Goal: Transaction & Acquisition: Purchase product/service

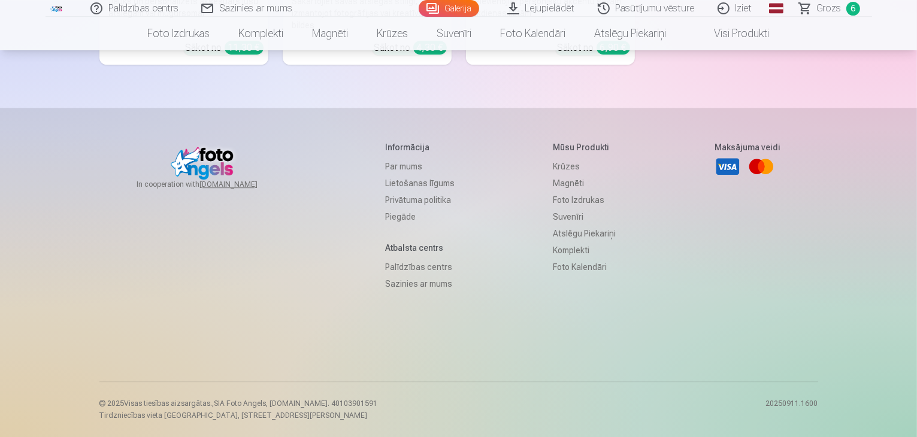
scroll to position [8495, 0]
click at [830, 12] on span "Grozs" at bounding box center [829, 8] width 25 height 14
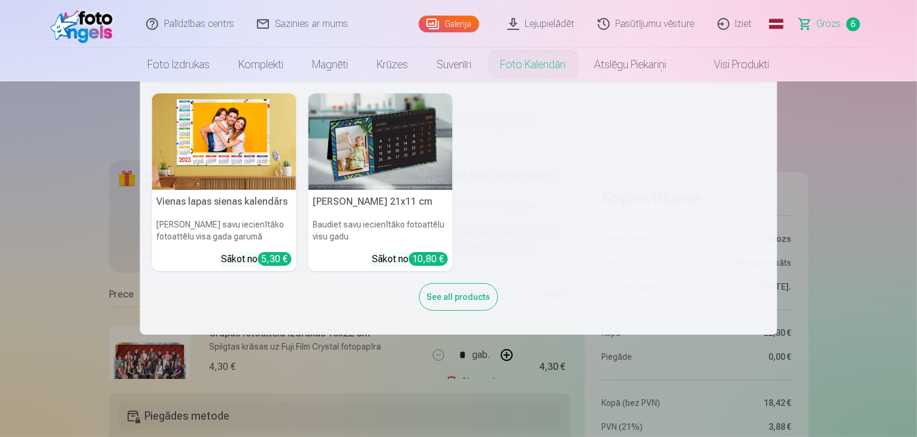
click at [884, 194] on nav "Vienas lapas sienas [PERSON_NAME] savu iecienītāko fotoattēlu visa gada garumā …" at bounding box center [458, 207] width 917 height 253
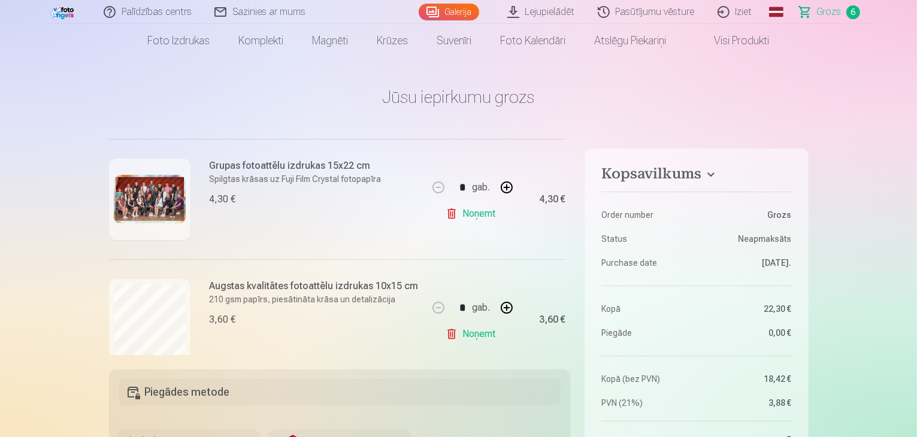
scroll to position [168, 0]
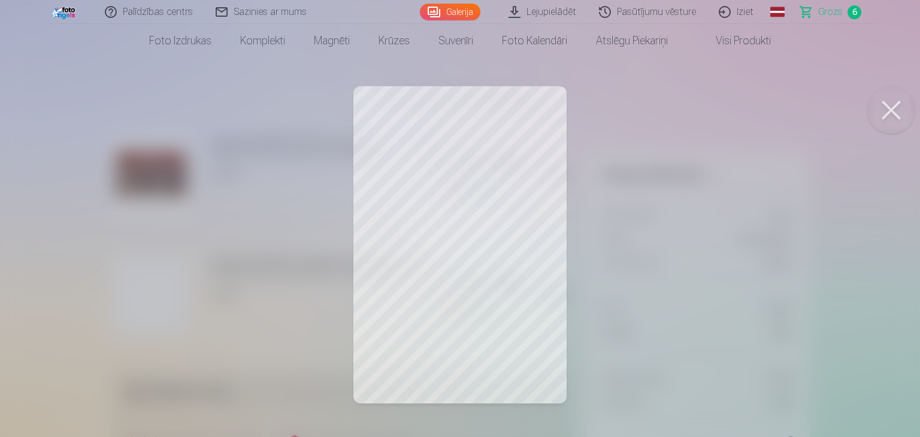
click at [892, 102] on button at bounding box center [892, 110] width 48 height 48
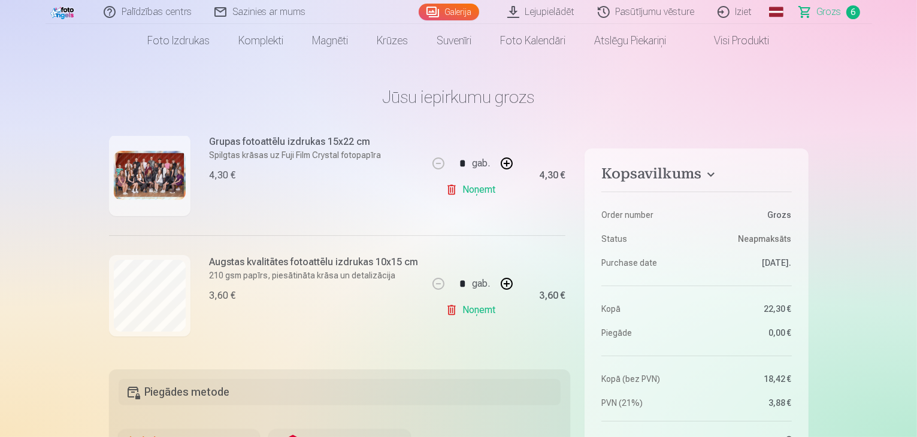
drag, startPoint x: 568, startPoint y: 231, endPoint x: 552, endPoint y: 219, distance: 20.1
click at [552, 219] on div "4,30 €" at bounding box center [542, 175] width 48 height 120
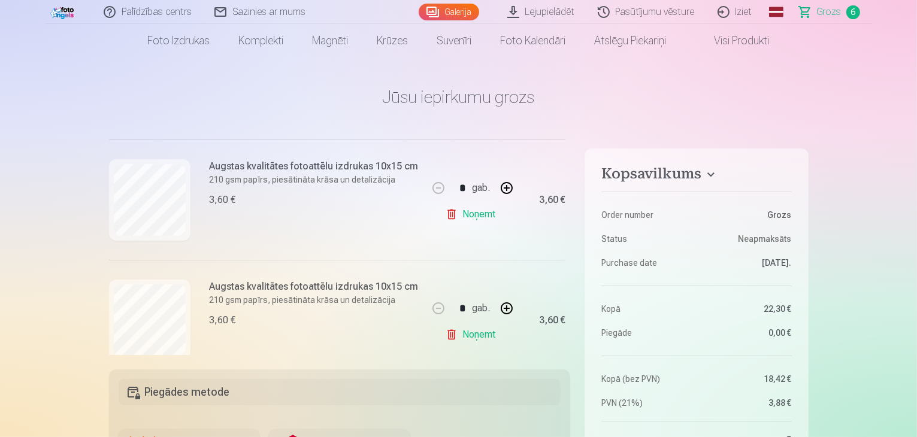
scroll to position [288, 0]
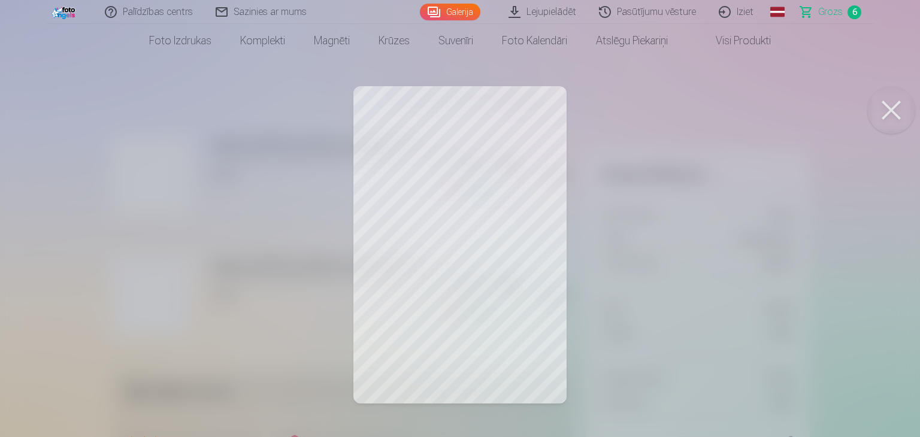
click at [893, 104] on button at bounding box center [892, 110] width 48 height 48
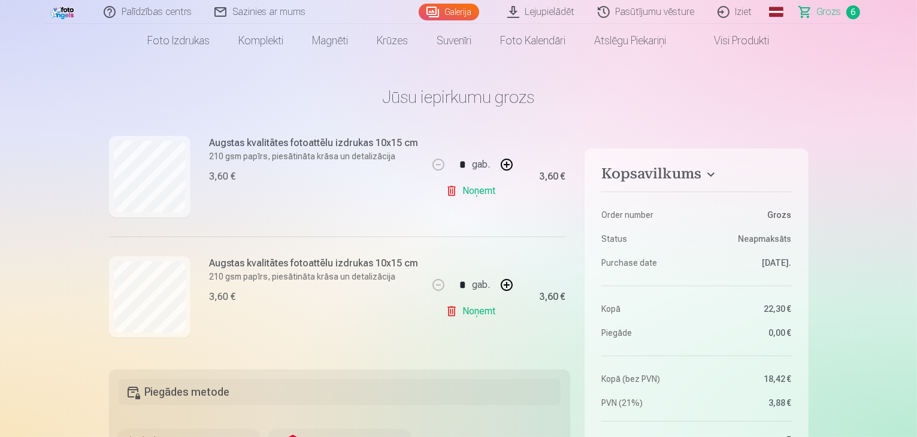
scroll to position [431, 0]
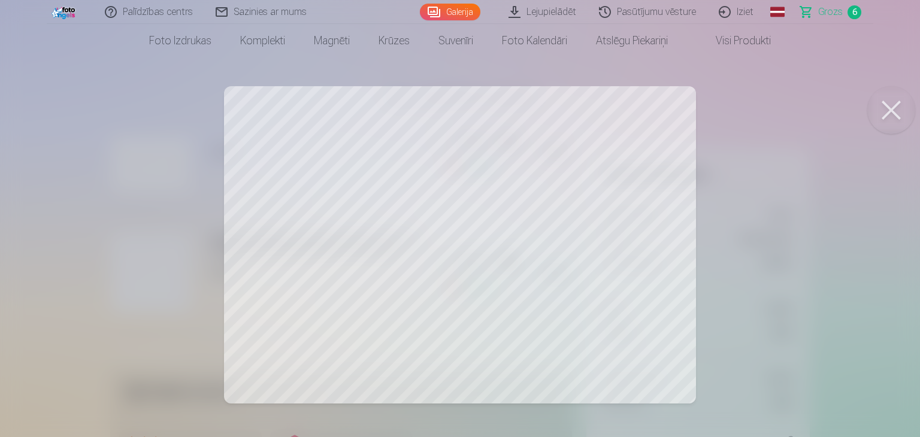
click at [891, 111] on button at bounding box center [892, 110] width 48 height 48
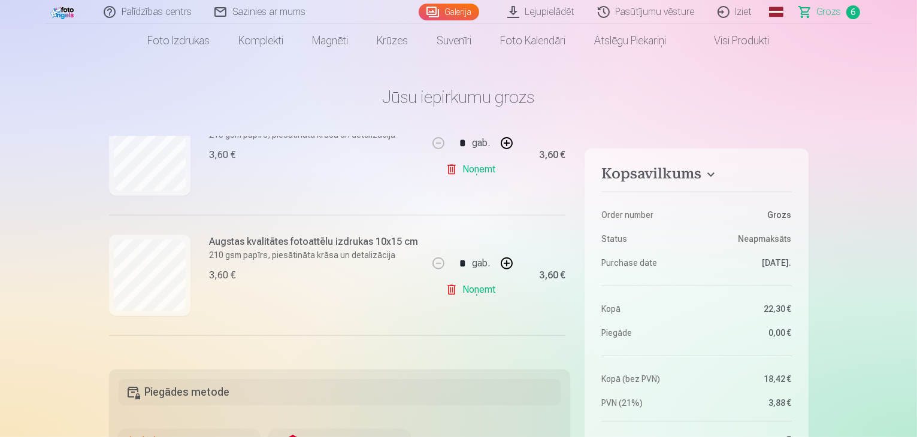
scroll to position [551, 0]
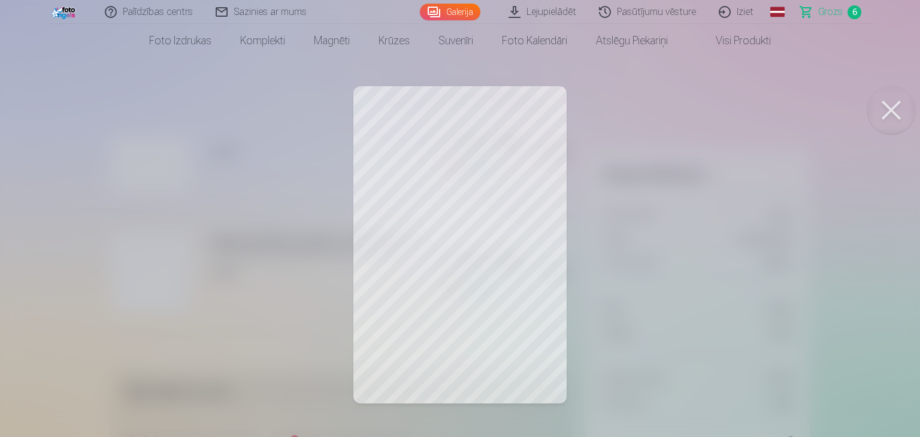
click at [888, 111] on button at bounding box center [892, 110] width 48 height 48
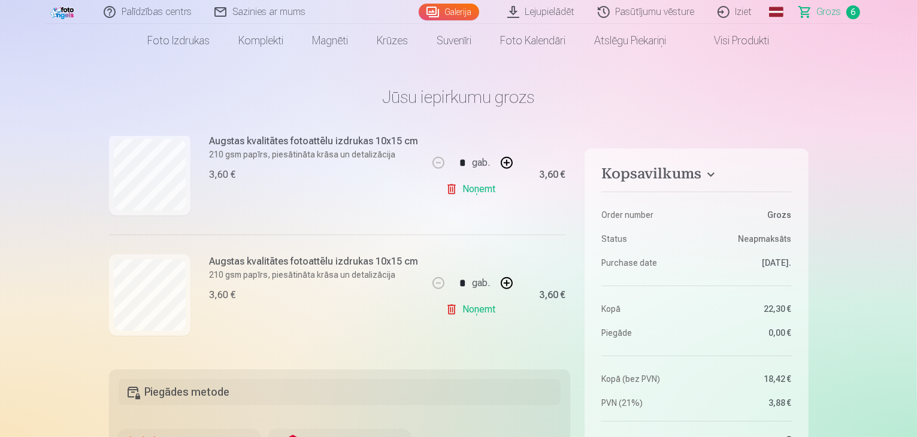
scroll to position [48, 0]
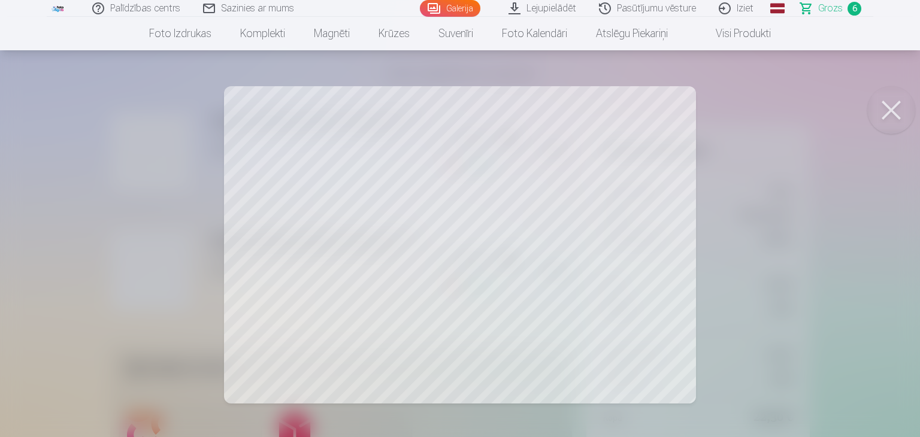
click at [901, 107] on button at bounding box center [892, 110] width 48 height 48
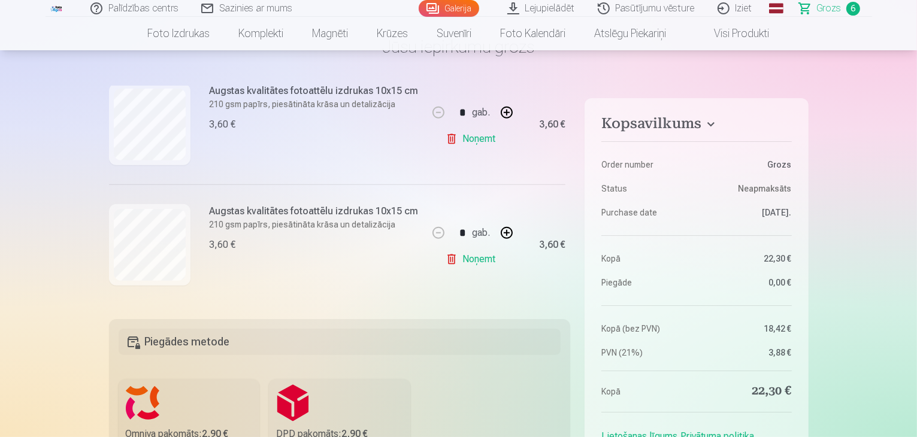
scroll to position [96, 0]
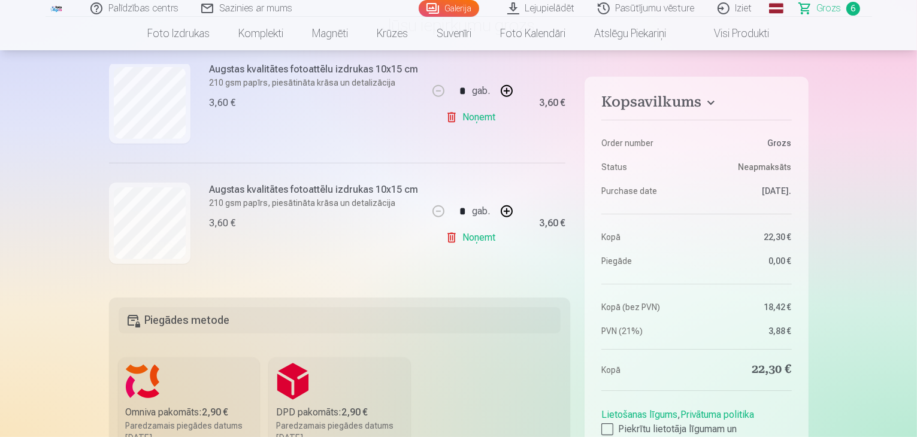
click at [570, 258] on div "Kopsavilkums Order number Grozs Status Neapmaksāts Purchase date [DATE]. Kopā 2…" at bounding box center [459, 380] width 700 height 631
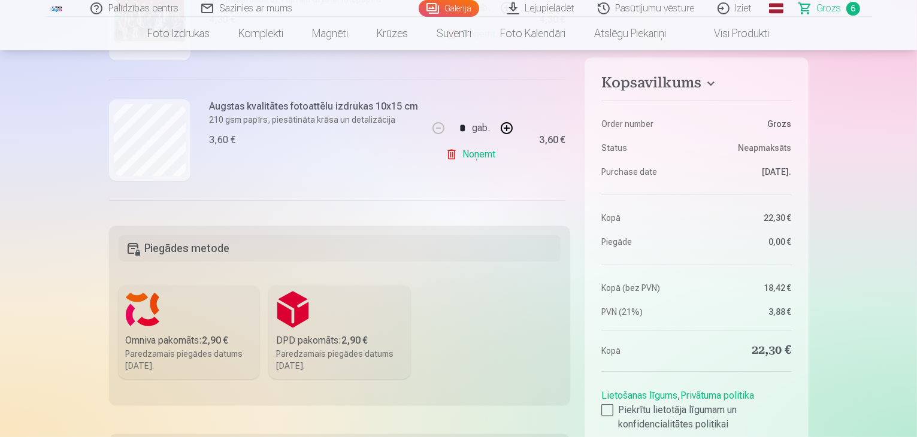
scroll to position [165, 0]
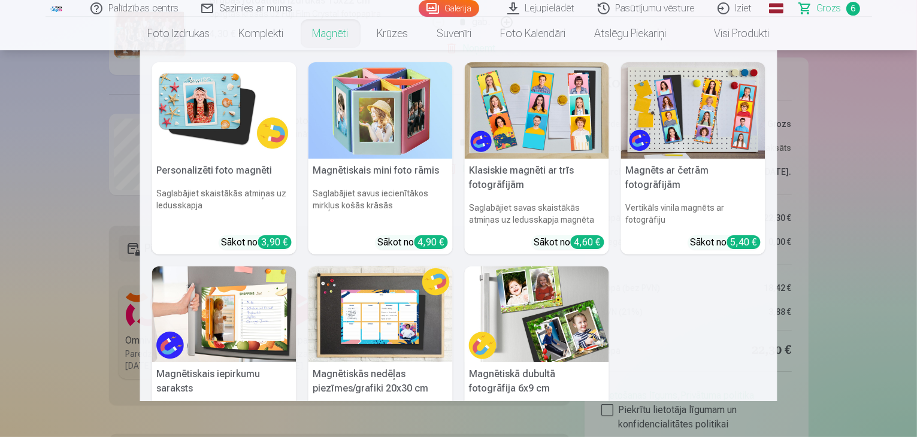
click at [323, 29] on link "Magnēti" at bounding box center [330, 34] width 65 height 34
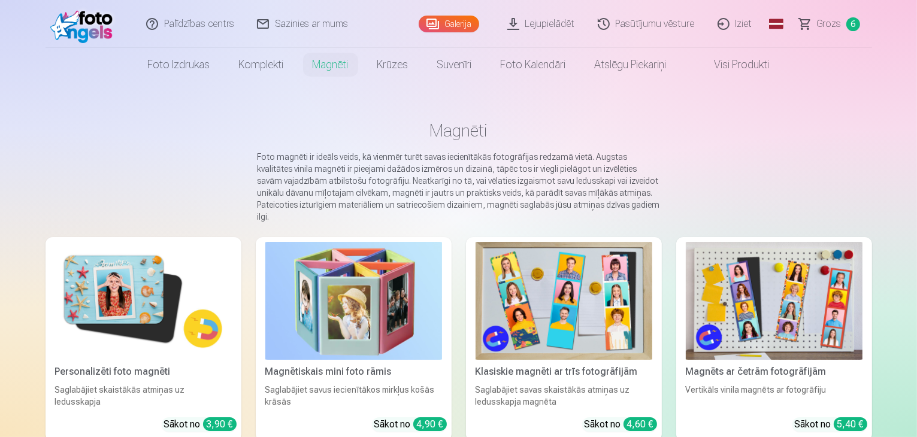
click at [69, 277] on img at bounding box center [143, 301] width 177 height 118
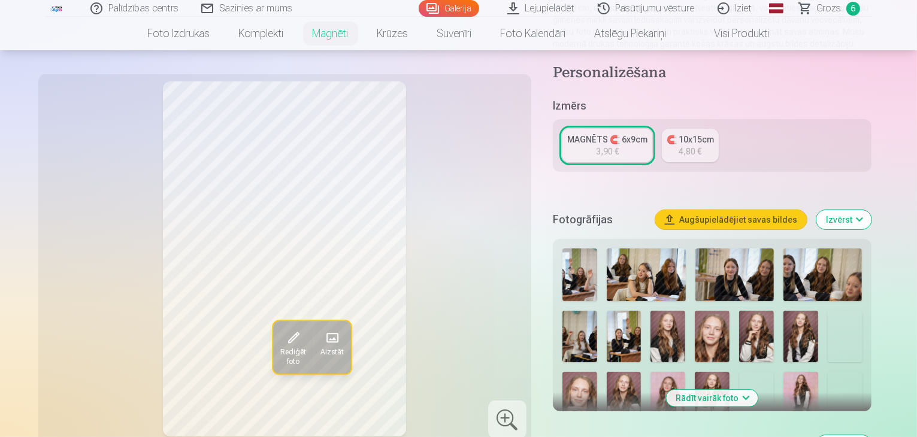
scroll to position [192, 0]
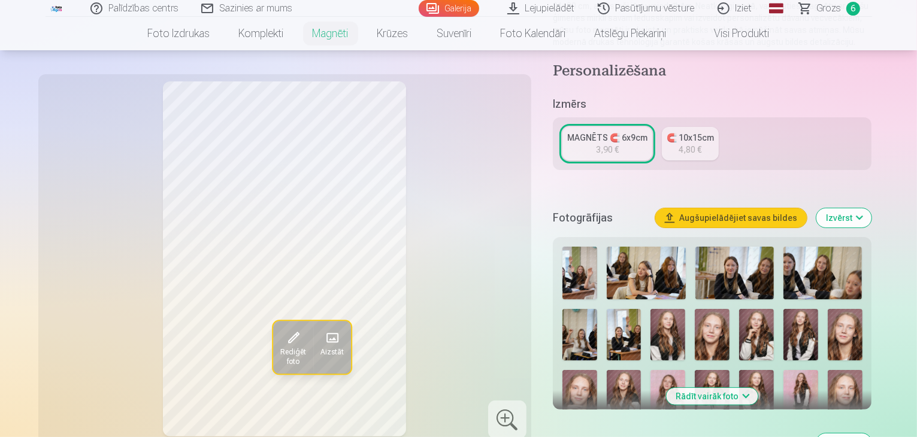
click at [651, 320] on img at bounding box center [668, 335] width 35 height 52
click at [695, 327] on img at bounding box center [712, 335] width 35 height 52
click at [739, 329] on img at bounding box center [756, 335] width 35 height 52
click at [784, 326] on img at bounding box center [801, 335] width 35 height 52
click at [828, 327] on img at bounding box center [845, 335] width 35 height 52
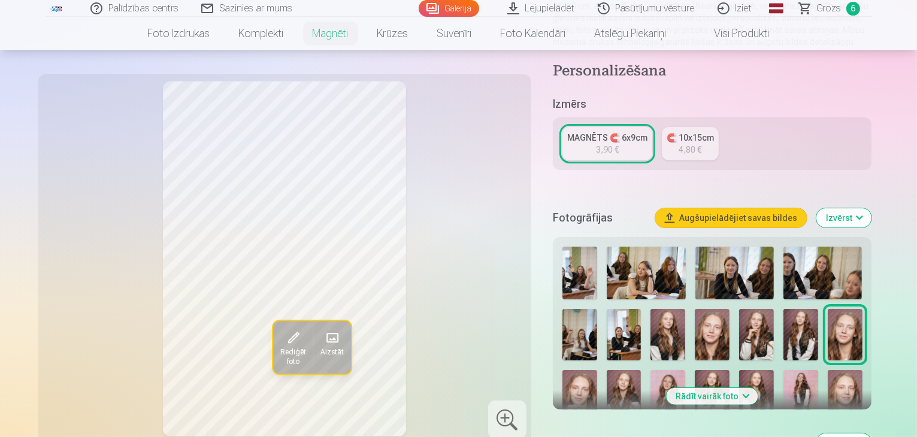
click at [597, 370] on img at bounding box center [580, 396] width 35 height 52
click at [642, 370] on img at bounding box center [624, 396] width 35 height 52
click at [651, 371] on img at bounding box center [668, 396] width 35 height 52
click at [695, 371] on img at bounding box center [712, 396] width 35 height 52
click at [739, 370] on img at bounding box center [756, 396] width 35 height 52
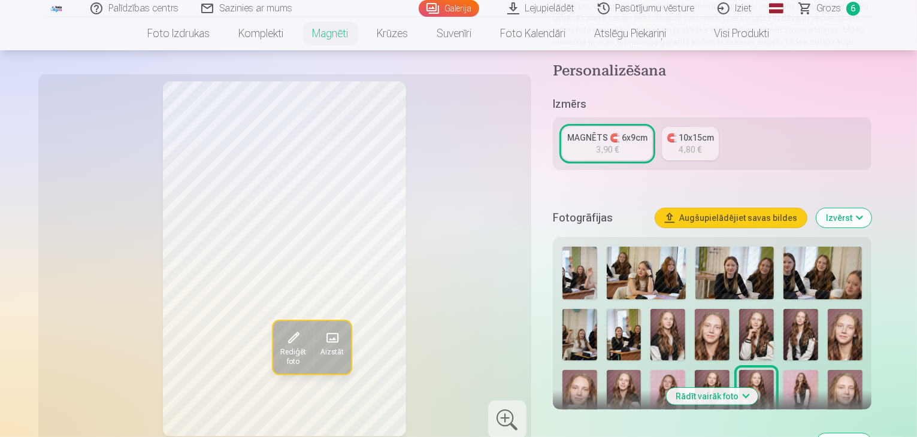
click at [784, 370] on img at bounding box center [801, 396] width 35 height 52
click at [828, 370] on img at bounding box center [845, 396] width 35 height 52
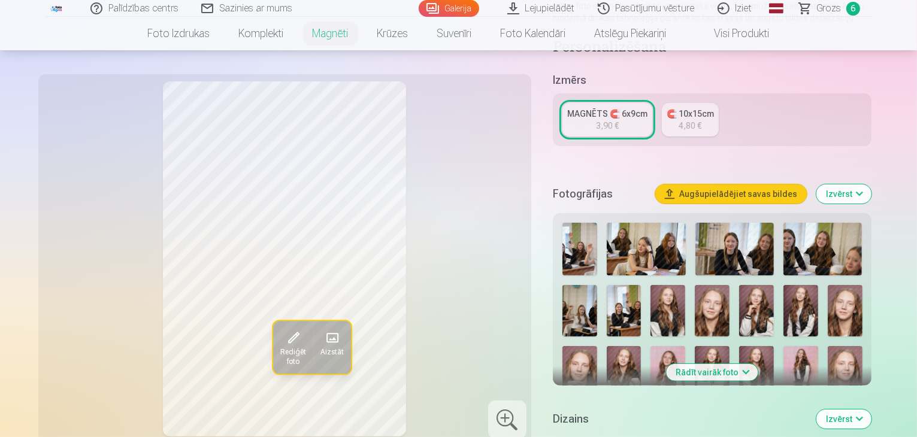
click at [726, 364] on button "Rādīt vairāk foto" at bounding box center [713, 372] width 92 height 17
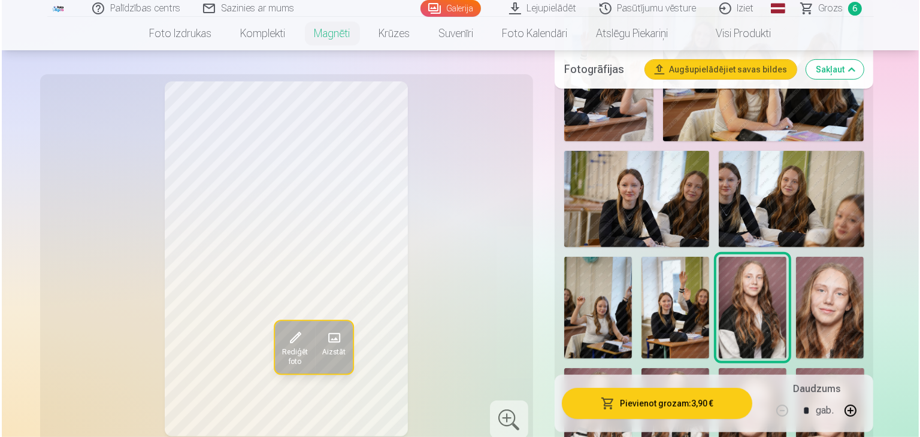
scroll to position [407, 0]
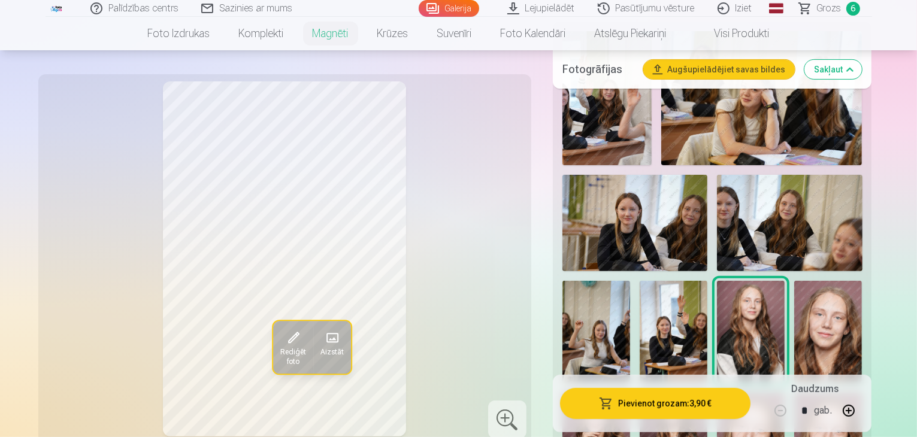
click at [708, 393] on img at bounding box center [674, 444] width 68 height 102
click at [702, 408] on button "Pievienot grozam : 3,90 €" at bounding box center [655, 403] width 191 height 31
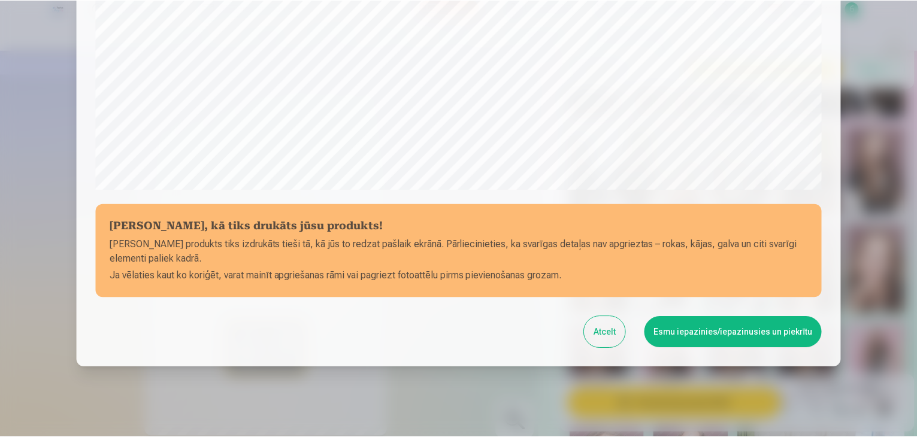
scroll to position [425, 0]
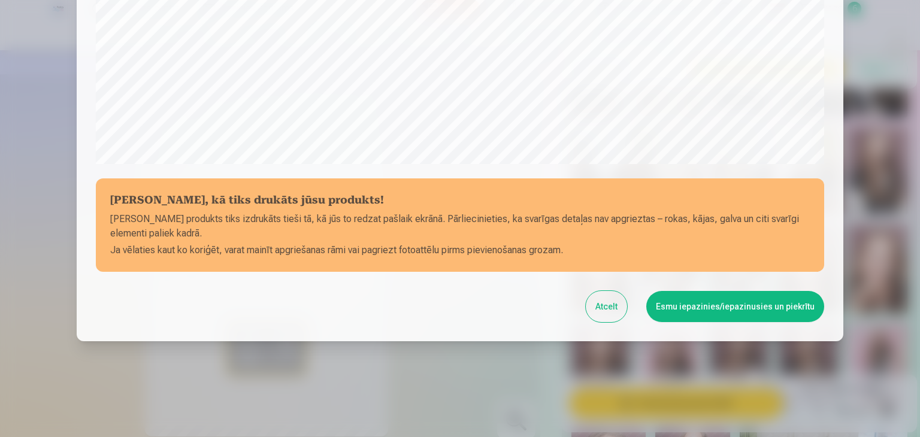
click at [692, 294] on button "Esmu iepazinies/iepazinusies un piekrītu" at bounding box center [736, 306] width 178 height 31
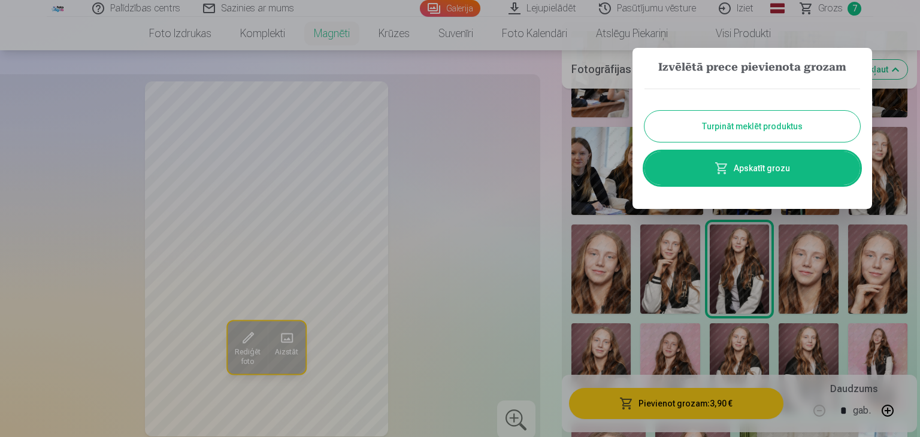
click at [690, 305] on div at bounding box center [460, 218] width 920 height 437
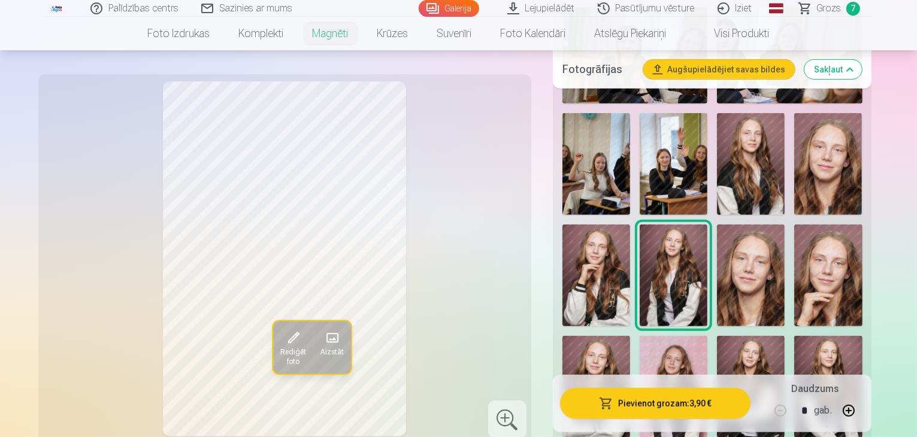
scroll to position [551, 0]
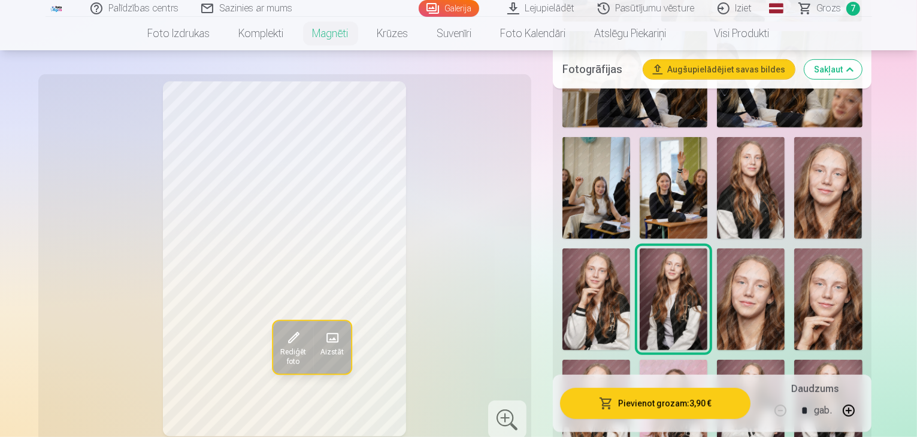
click at [795, 137] on img at bounding box center [829, 188] width 68 height 102
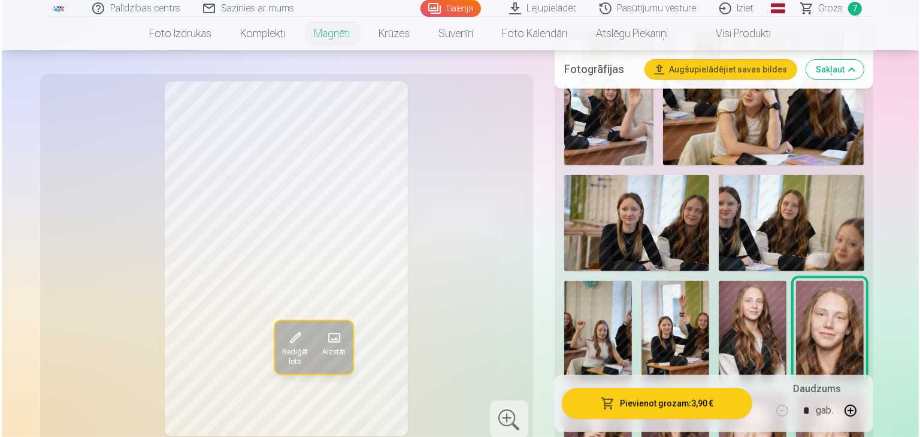
scroll to position [384, 0]
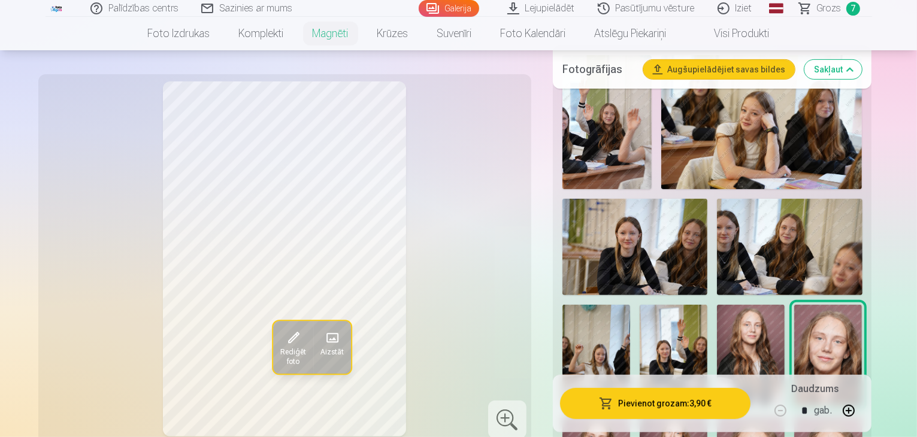
click at [705, 401] on button "Pievienot grozam : 3,90 €" at bounding box center [655, 403] width 191 height 31
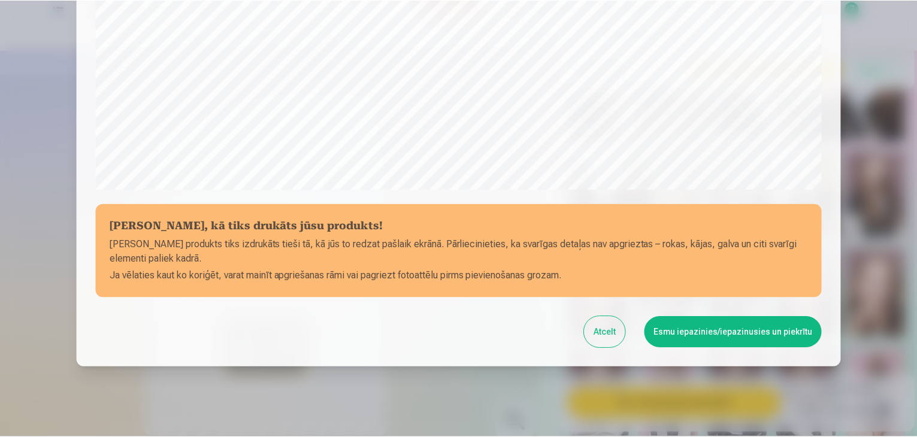
scroll to position [425, 0]
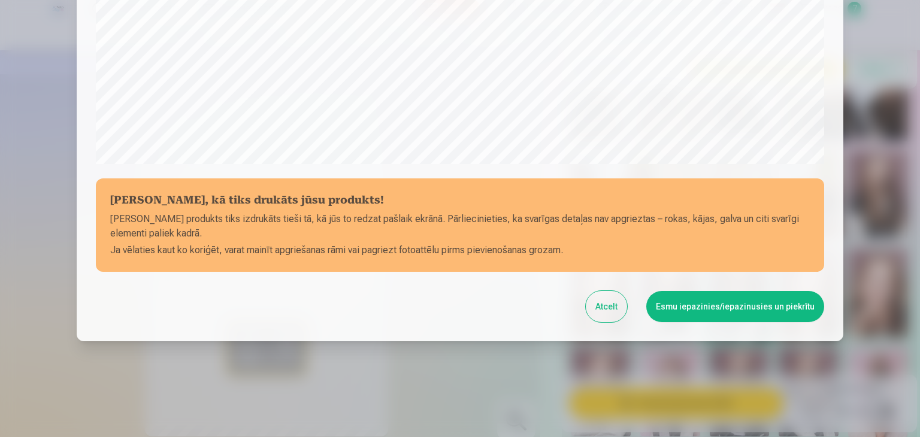
click at [715, 306] on button "Esmu iepazinies/iepazinusies un piekrītu" at bounding box center [736, 306] width 178 height 31
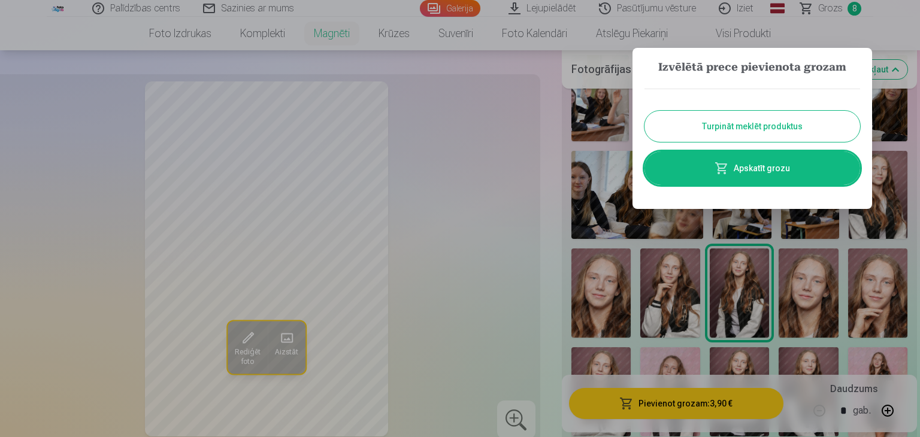
click at [753, 171] on link "Apskatīt grozu" at bounding box center [753, 169] width 216 height 34
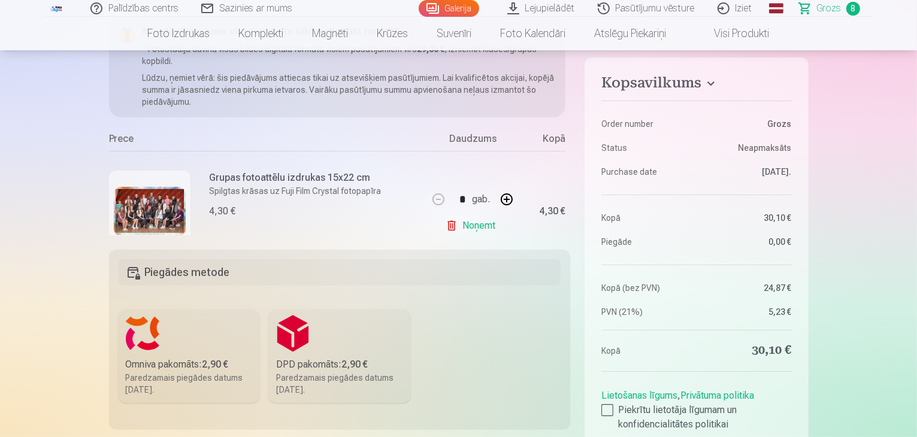
scroll to position [120, 0]
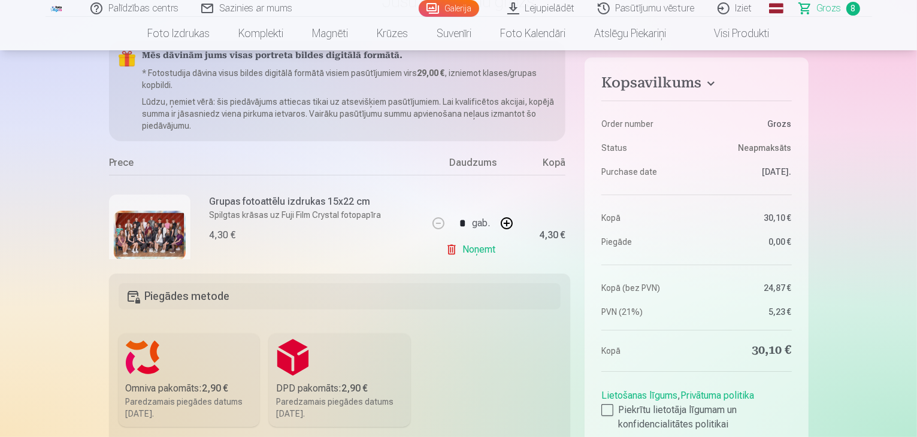
click at [158, 372] on label "Omniva pakomāts : 2,90 € Paredzamais piegādes datums [DATE]." at bounding box center [189, 380] width 141 height 93
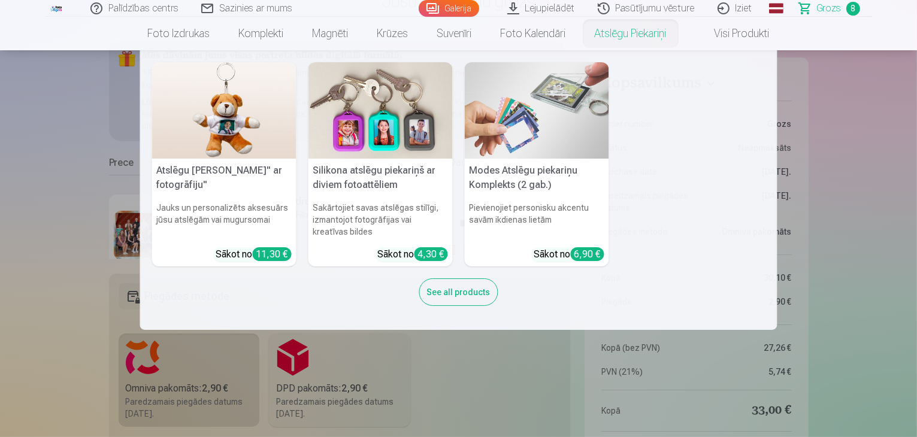
click at [44, 295] on nav "Atslēgu piekariņš Lācītis" ar fotogrāfiju" Jauks un personalizēts aksesuārs jūs…" at bounding box center [458, 190] width 917 height 280
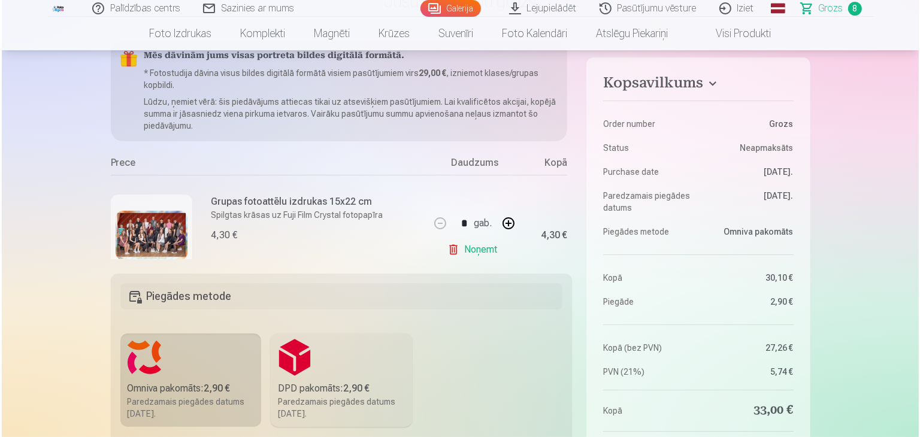
scroll to position [2, 0]
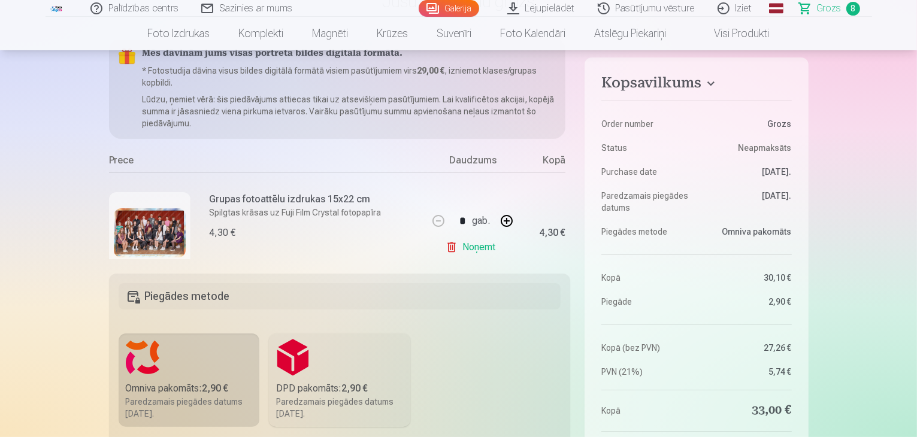
click at [299, 203] on h6 "Grupas fotoattēlu izdrukas 15x22 cm" at bounding box center [296, 199] width 172 height 14
click at [165, 230] on img at bounding box center [150, 234] width 72 height 50
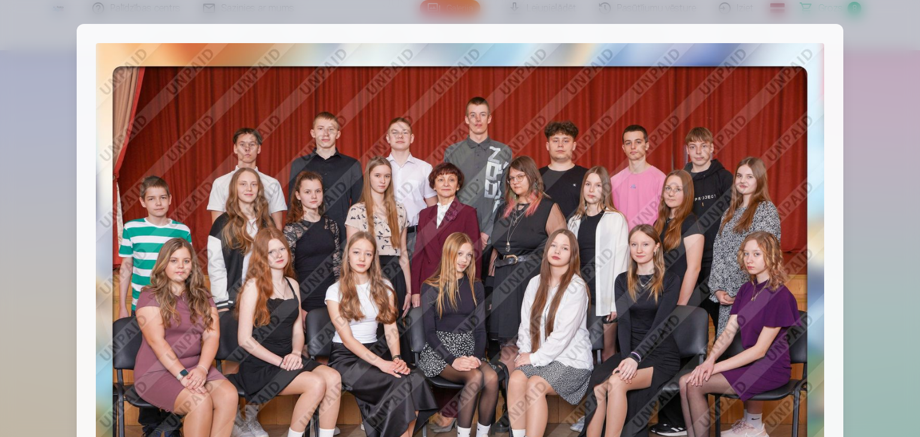
click at [511, 224] on img at bounding box center [460, 294] width 729 height 502
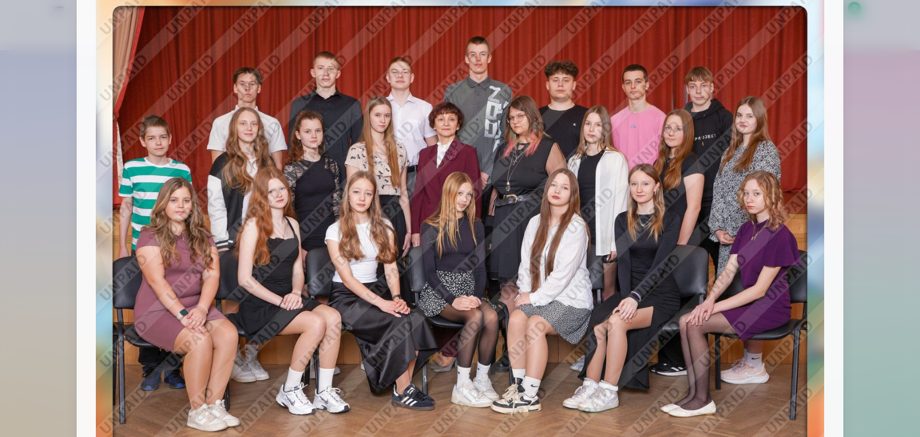
scroll to position [0, 0]
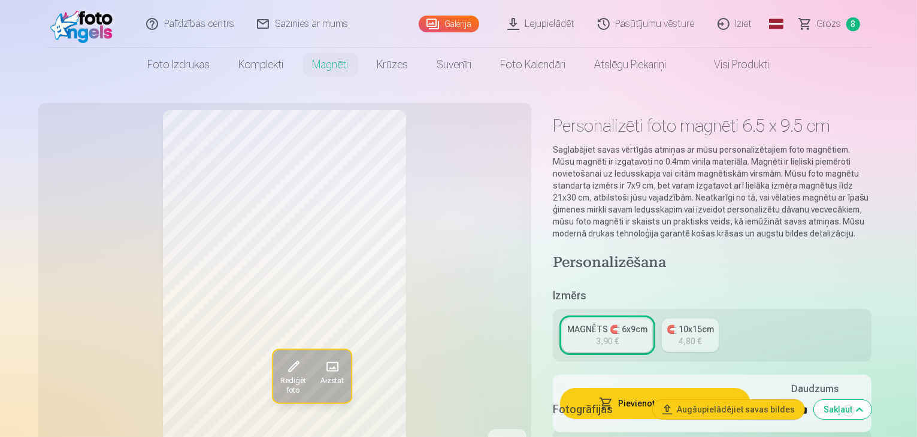
click at [841, 22] on link "Grozs 8" at bounding box center [831, 24] width 84 height 48
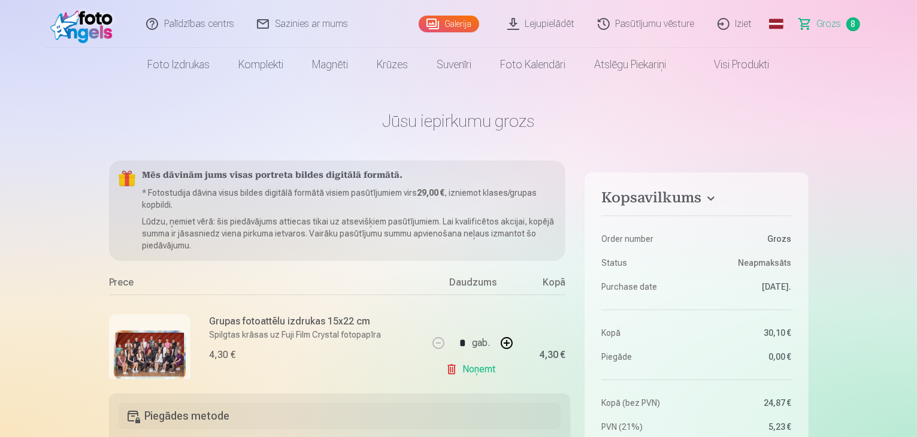
drag, startPoint x: 570, startPoint y: 200, endPoint x: 569, endPoint y: 218, distance: 18.1
click at [569, 218] on div "Mēs dāvinām jums visas portreta bildes digitālā formātā. * Fotostudija dāvina v…" at bounding box center [340, 270] width 462 height 219
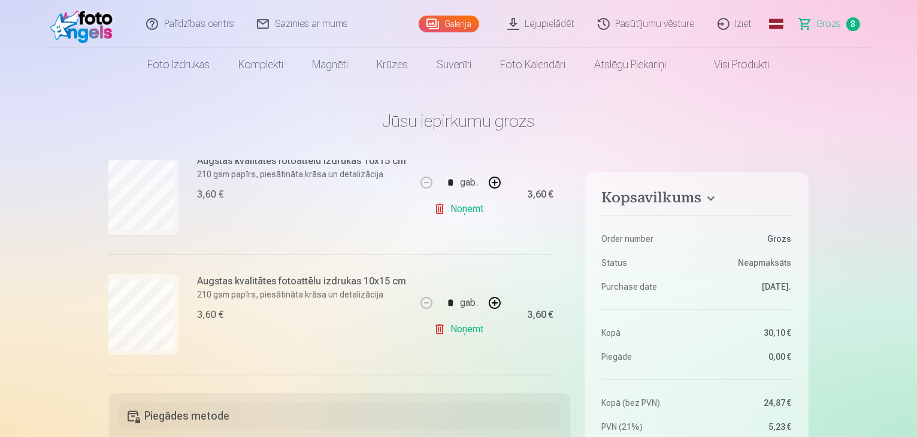
scroll to position [378, 12]
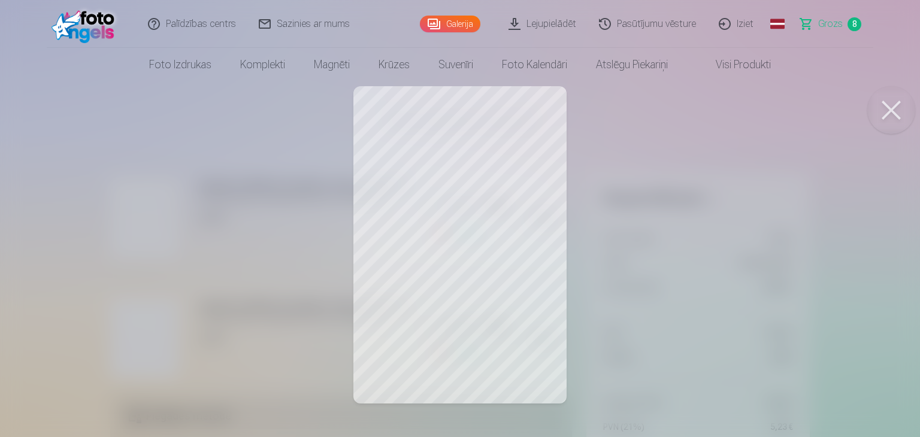
click at [889, 114] on button at bounding box center [892, 110] width 48 height 48
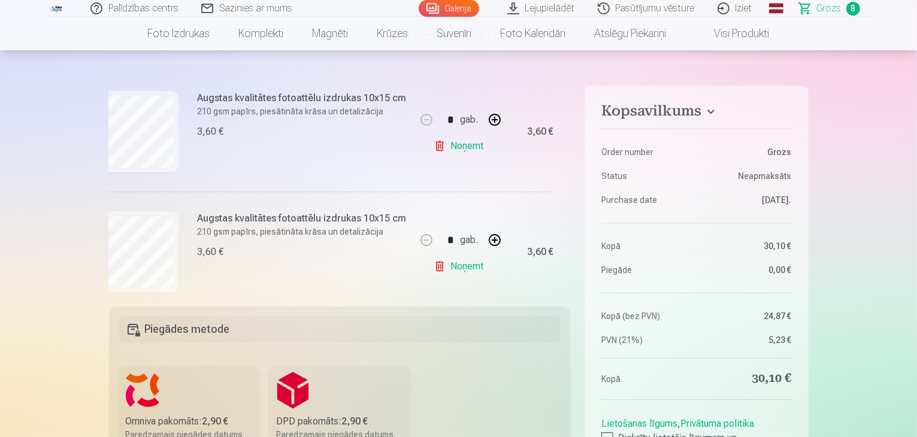
scroll to position [72, 0]
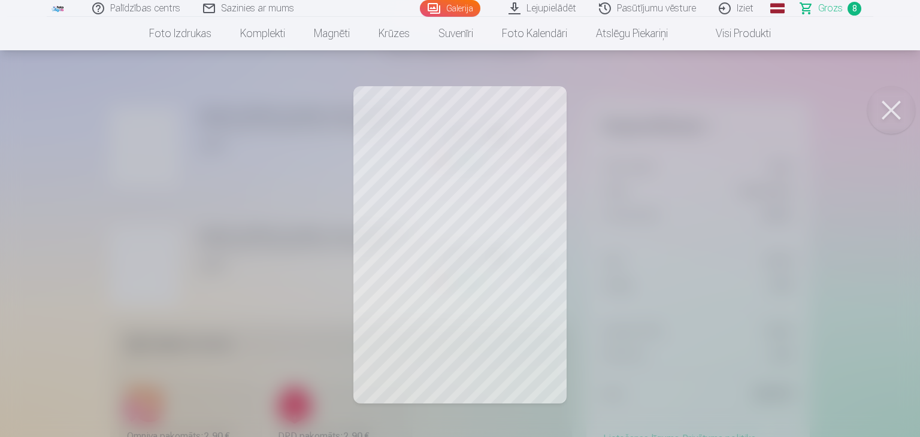
click at [899, 116] on button at bounding box center [892, 110] width 48 height 48
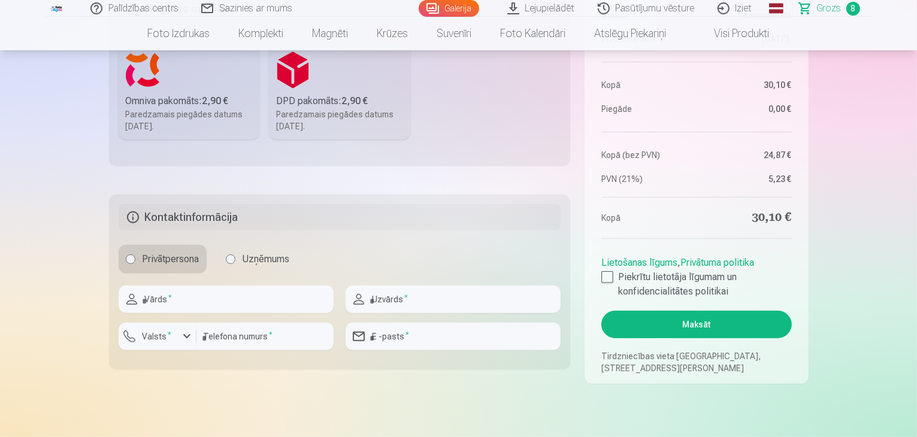
scroll to position [431, 0]
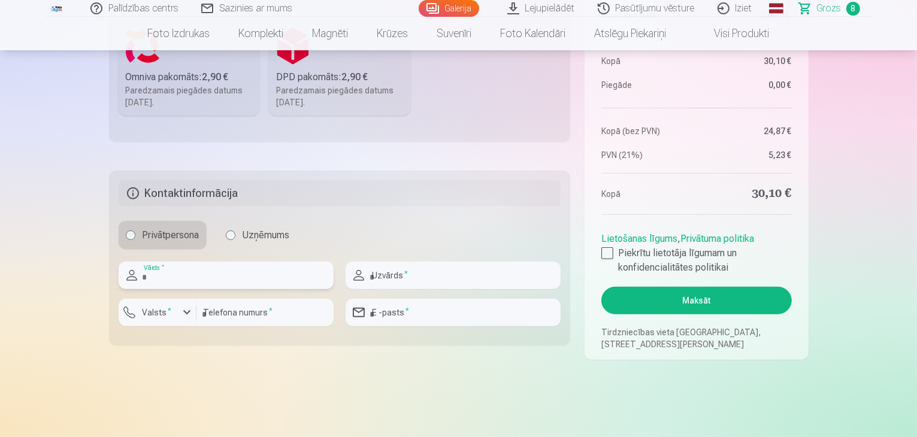
click at [192, 276] on input "text" at bounding box center [226, 276] width 215 height 28
type input "*****"
click at [413, 282] on input "text" at bounding box center [453, 276] width 215 height 28
type input "*********"
click at [273, 312] on input "number" at bounding box center [265, 313] width 137 height 28
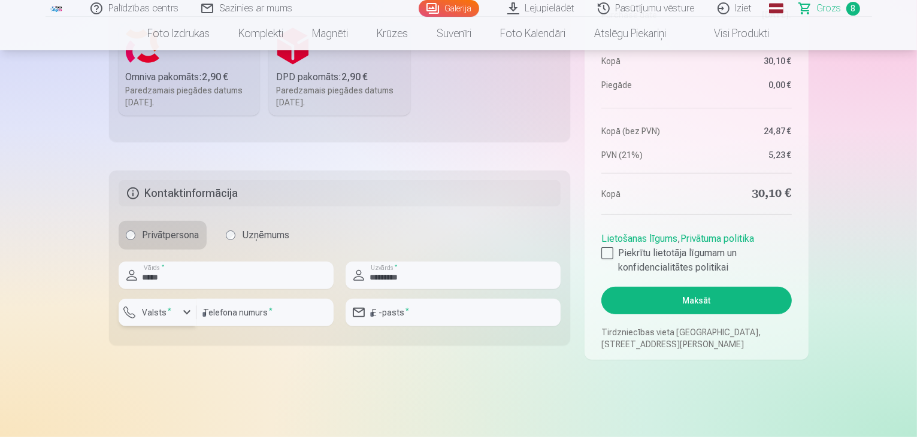
click at [182, 310] on div "button" at bounding box center [187, 313] width 14 height 14
click at [188, 344] on li "+371 Latvija" at bounding box center [170, 341] width 85 height 24
click at [275, 315] on input "number" at bounding box center [265, 313] width 137 height 28
type input "********"
click at [428, 324] on input "email" at bounding box center [453, 313] width 215 height 28
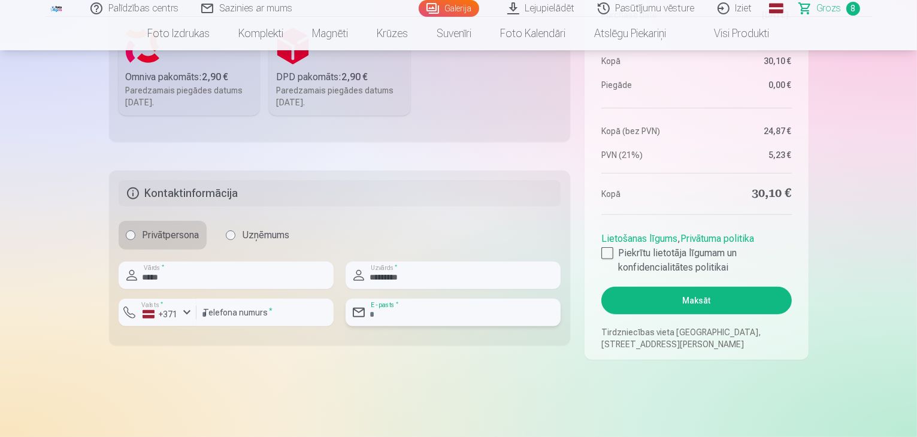
type input "**********"
click at [521, 370] on main "Jūsu iepirkumu grozs Kopsavilkums Order number Grozs Status Neapmaksāts Purchas…" at bounding box center [459, 34] width 700 height 768
click at [611, 250] on div at bounding box center [608, 253] width 12 height 12
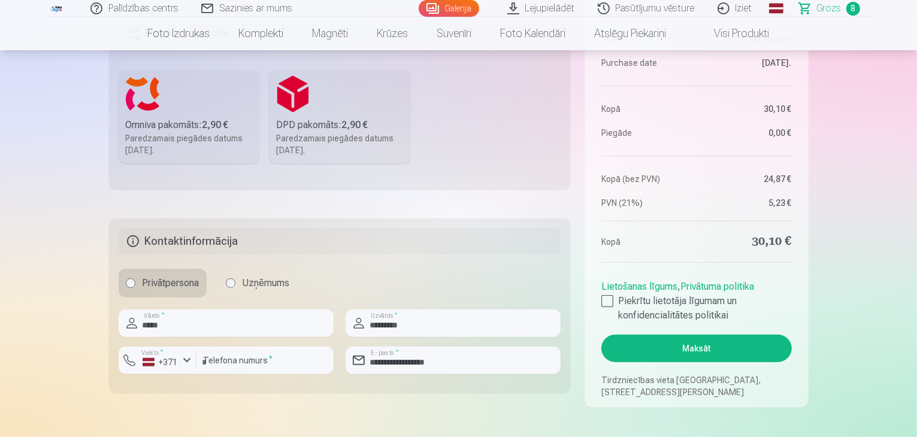
scroll to position [360, 0]
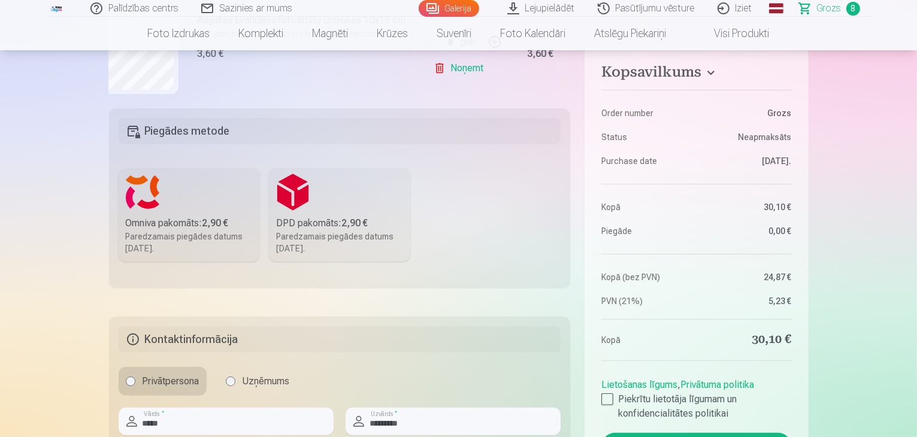
scroll to position [264, 0]
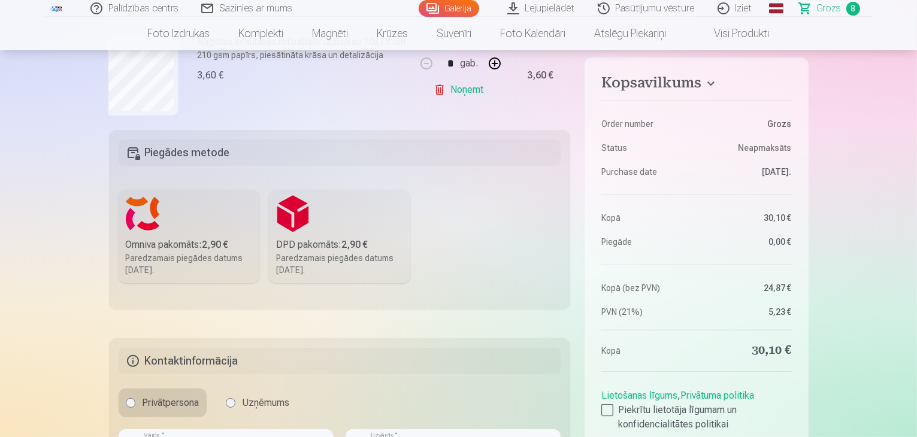
click at [149, 260] on div "Paredzamais piegādes datums [DATE]." at bounding box center [189, 264] width 127 height 24
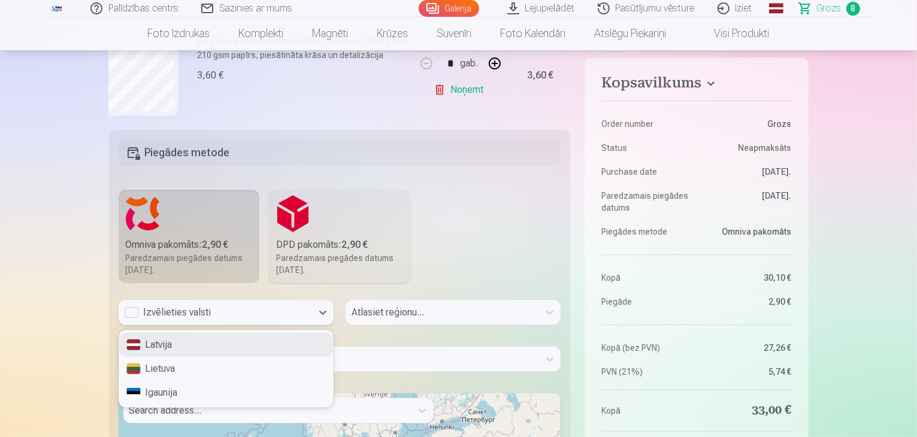
click at [201, 313] on div "Izvēlieties valsti" at bounding box center [216, 313] width 182 height 14
click at [194, 343] on div "Latvija" at bounding box center [226, 345] width 214 height 24
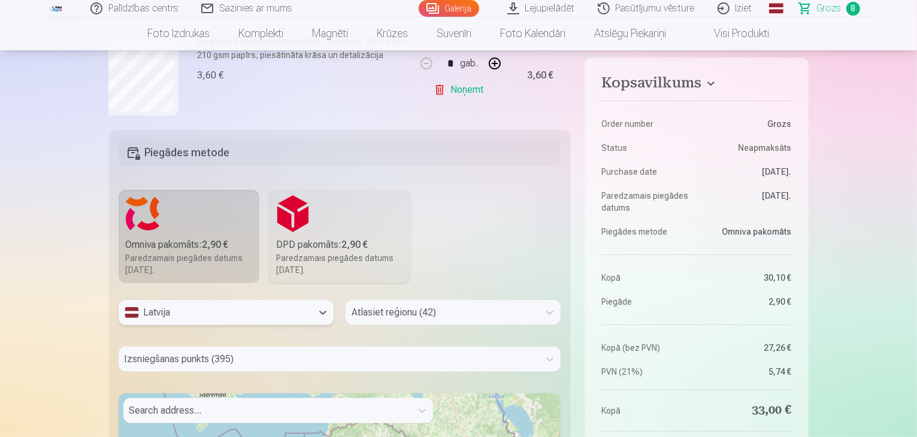
scroll to position [342, 0]
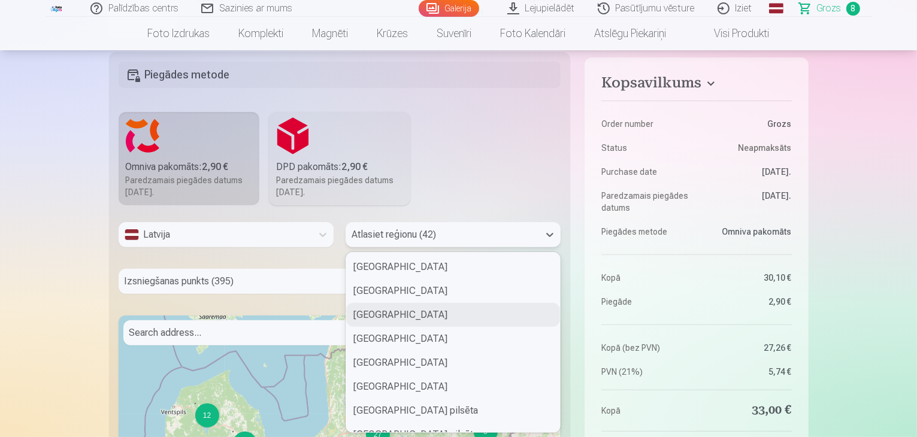
click at [403, 247] on div "42 results available. Use Up and Down to choose options, press Enter to select …" at bounding box center [453, 234] width 215 height 25
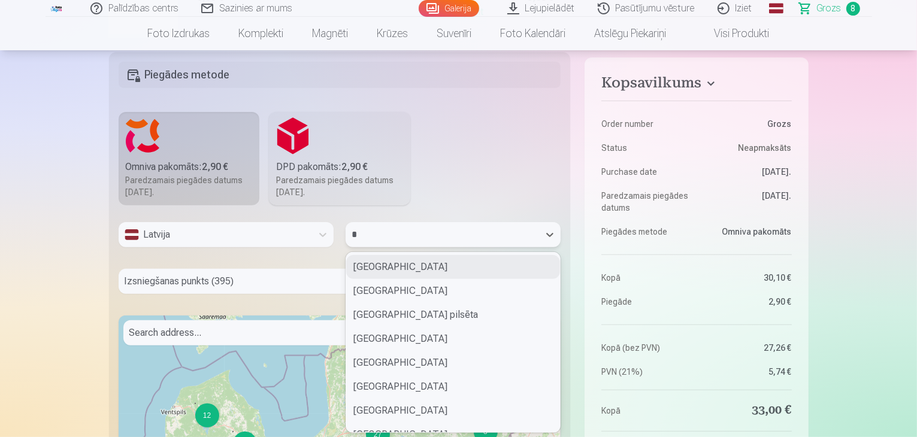
type input "**"
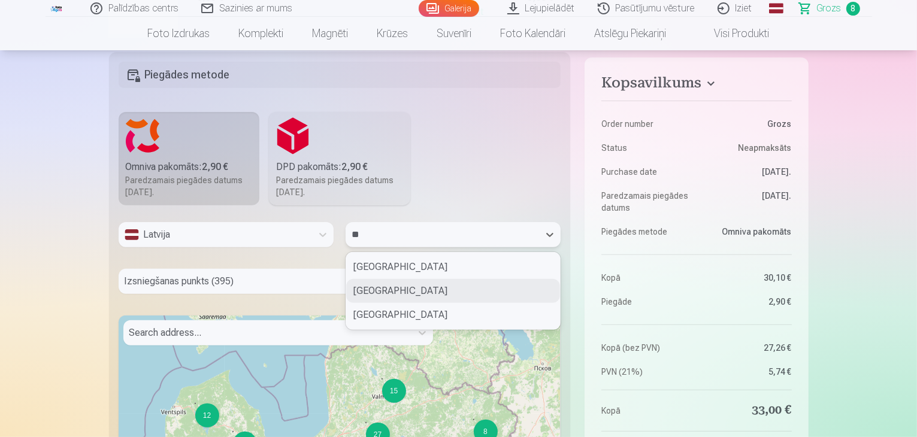
click at [410, 291] on div "[GEOGRAPHIC_DATA]" at bounding box center [453, 291] width 214 height 24
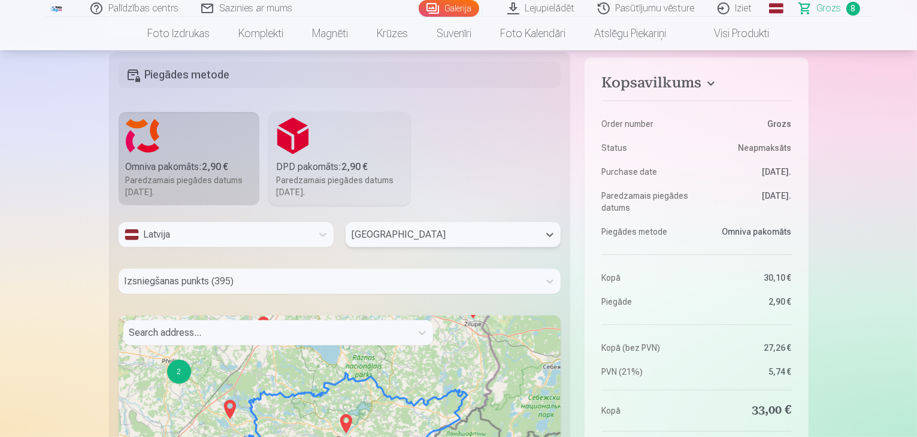
click at [279, 286] on div "Izsniegšanas punkts (395)" at bounding box center [340, 281] width 443 height 25
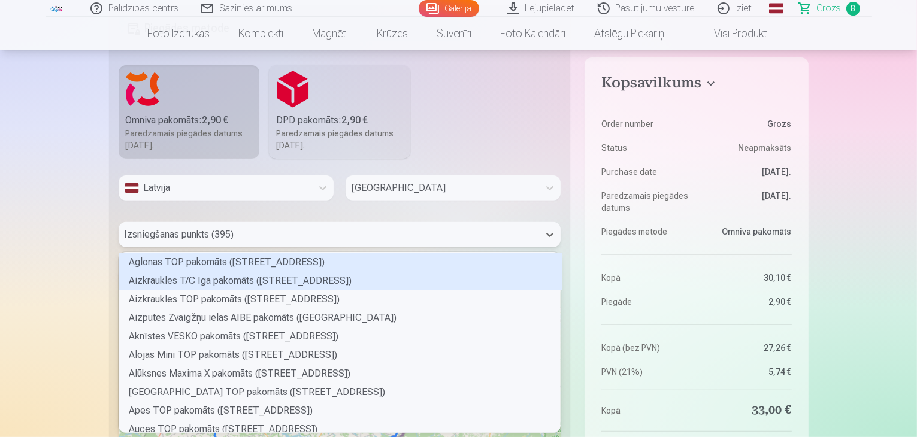
scroll to position [177, 439]
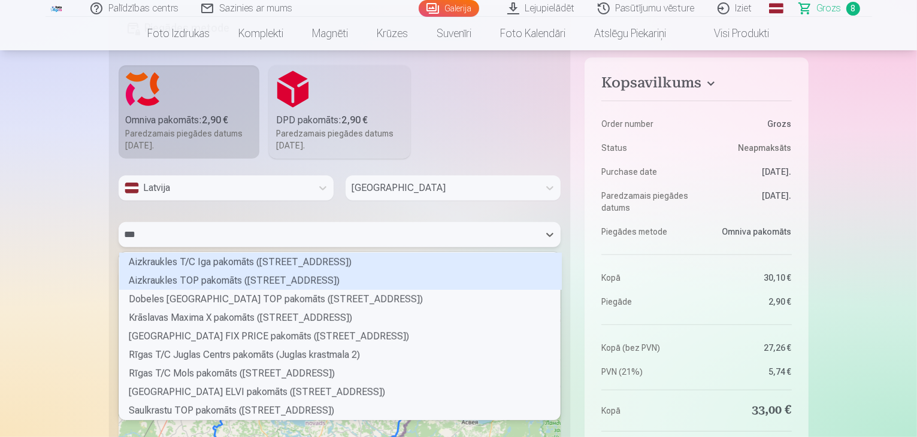
type input "****"
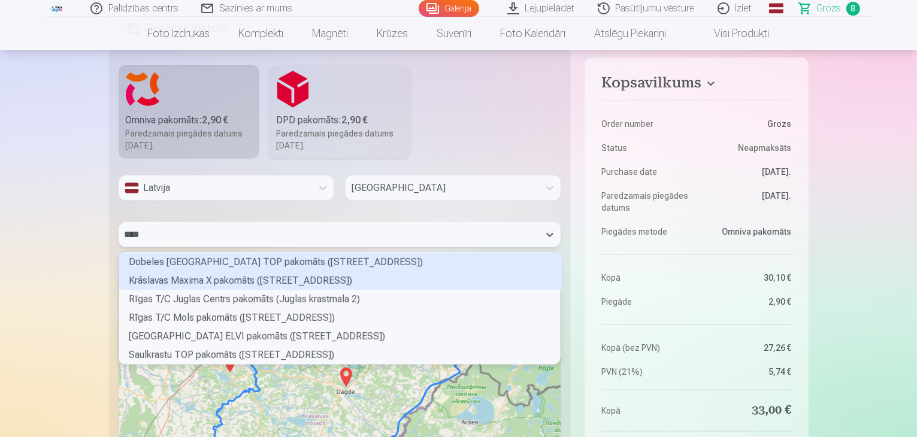
click at [194, 279] on div "Krāslavas Maxima X pakomāts ([STREET_ADDRESS])" at bounding box center [340, 280] width 443 height 19
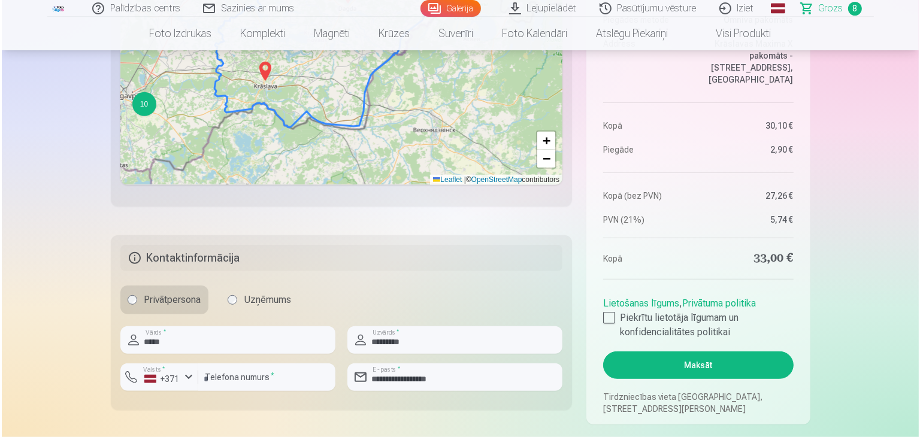
scroll to position [796, 0]
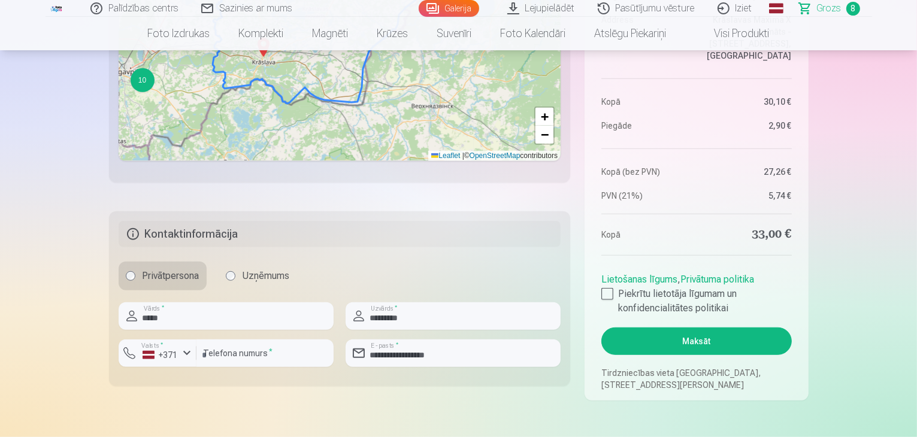
click at [687, 337] on button "Maksāt" at bounding box center [697, 342] width 190 height 28
